Goal: Register for event/course

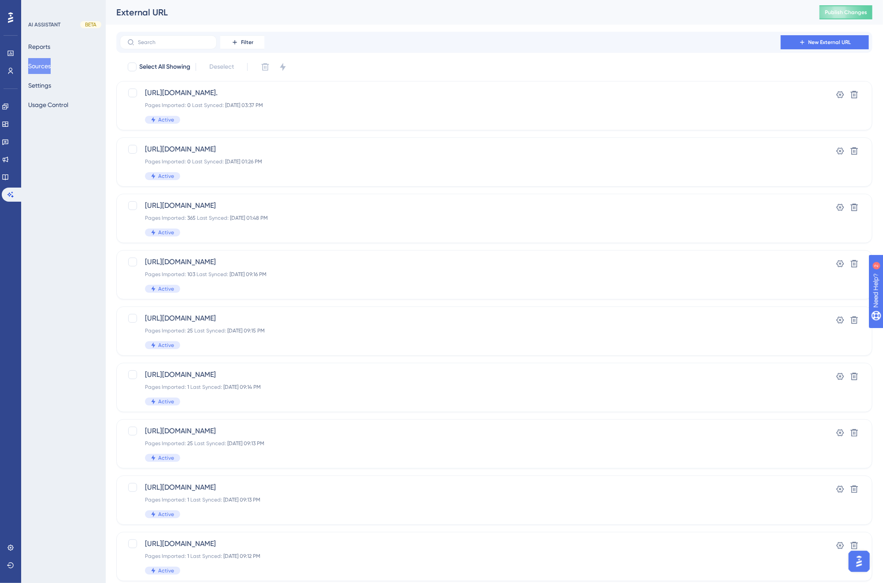
click at [848, 15] on span "Publish Changes" at bounding box center [846, 12] width 42 height 7
click at [0, 0] on div "✨ Save My Spot!✨" at bounding box center [0, 0] width 0 height 0
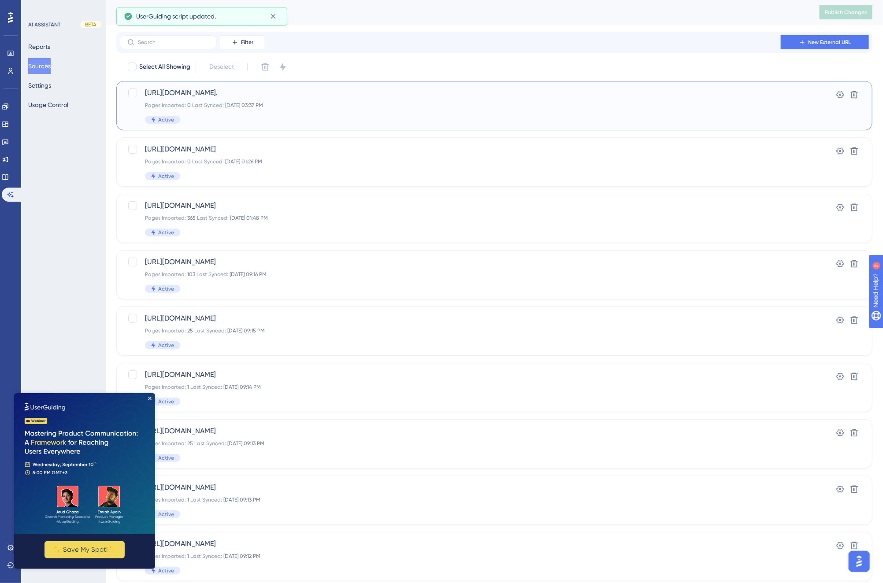
click at [543, 96] on span "[URL][DOMAIN_NAME]." at bounding box center [459, 93] width 628 height 11
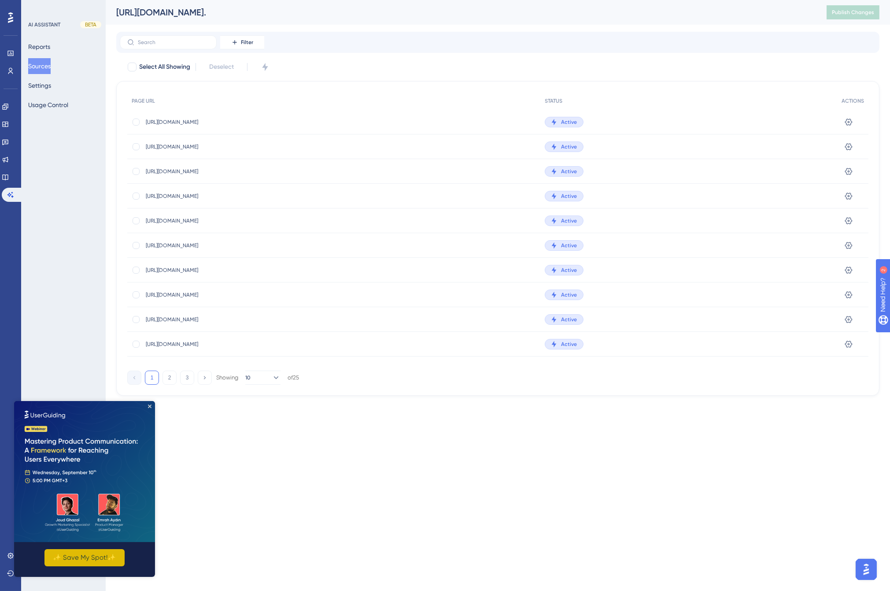
click at [97, 555] on button "✨ Save My Spot!✨" at bounding box center [84, 556] width 80 height 17
click at [50, 64] on button "Sources" at bounding box center [39, 66] width 22 height 16
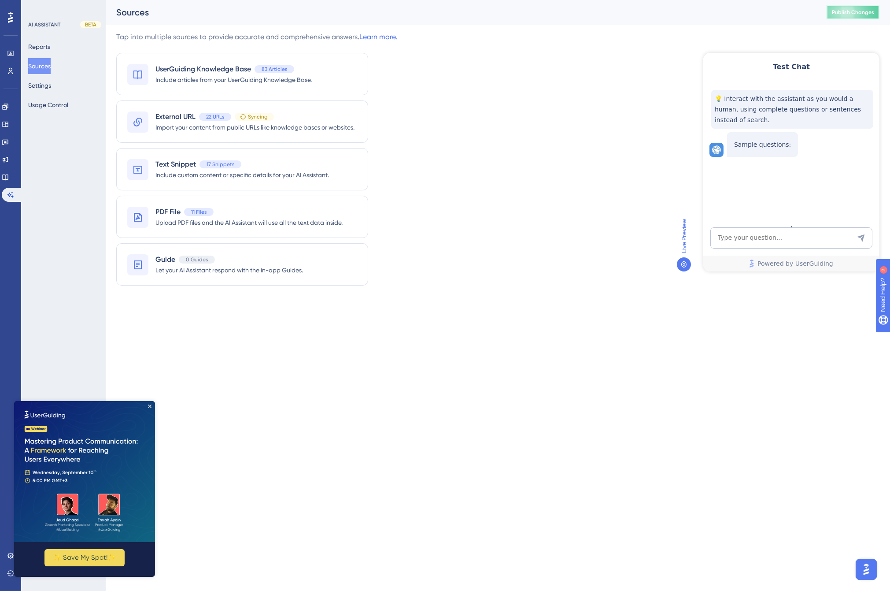
click at [848, 11] on span "Publish Changes" at bounding box center [853, 12] width 42 height 7
click at [857, 11] on span "Publish Changes" at bounding box center [853, 12] width 42 height 7
